Goal: Find specific page/section: Find specific page/section

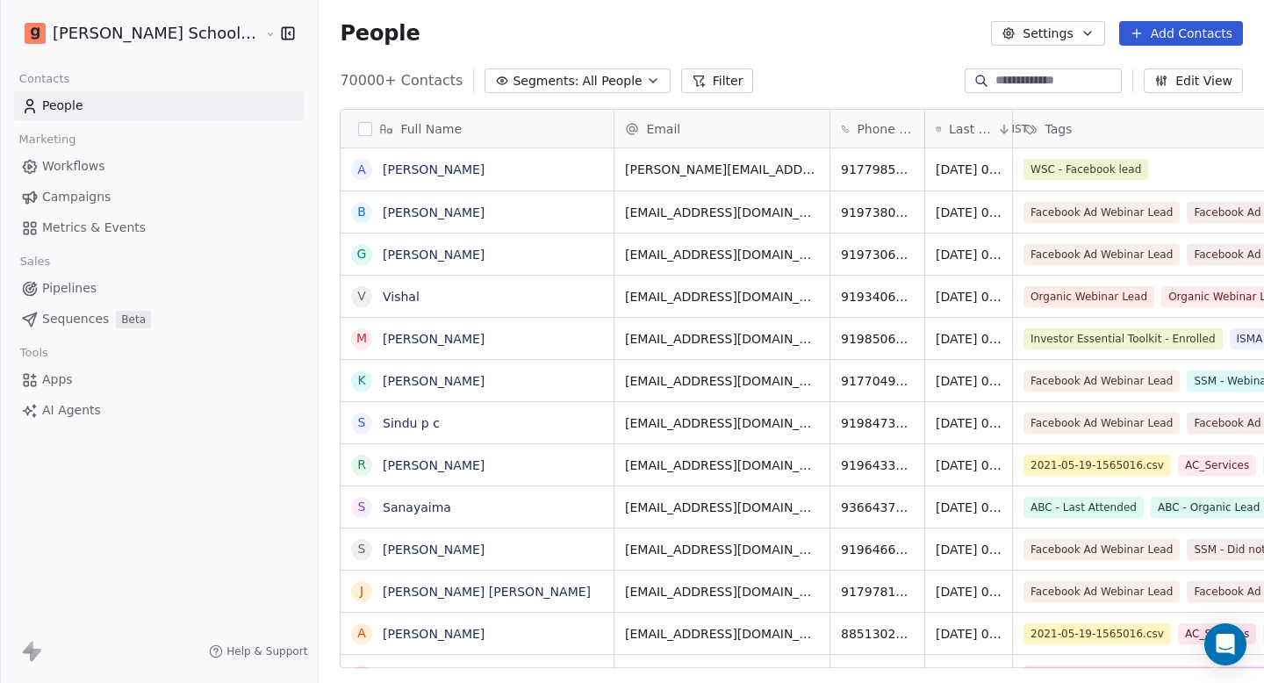
scroll to position [588, 992]
click at [130, 180] on link "Workflows" at bounding box center [159, 166] width 290 height 29
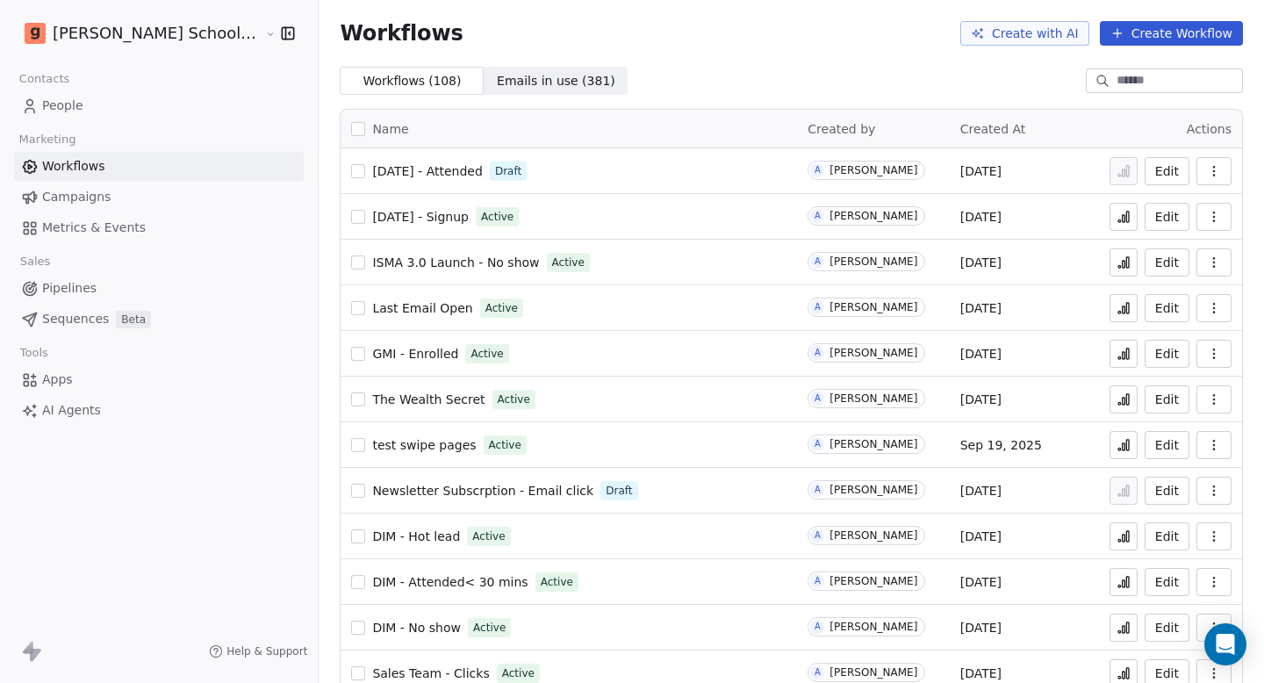
click at [389, 312] on span "Last Email Open" at bounding box center [422, 308] width 100 height 14
